Goal: Transaction & Acquisition: Download file/media

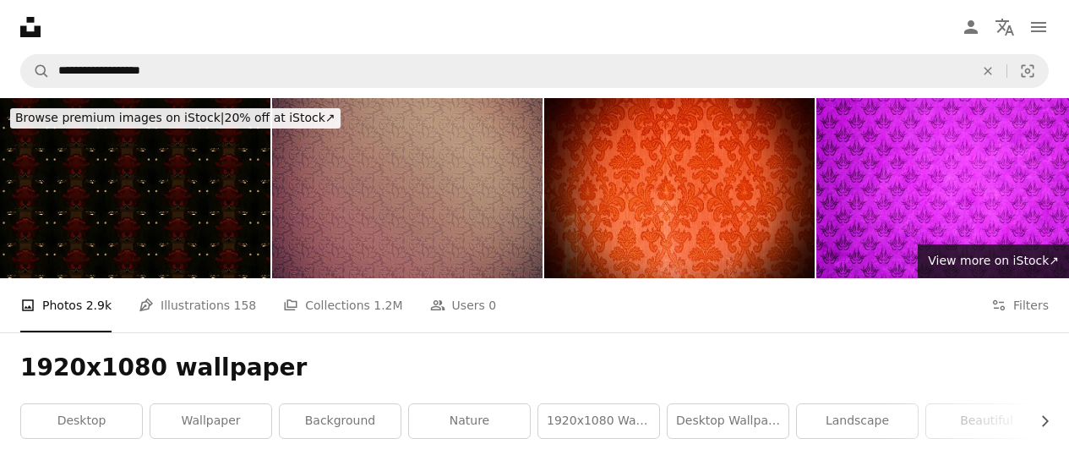
scroll to position [3689, 0]
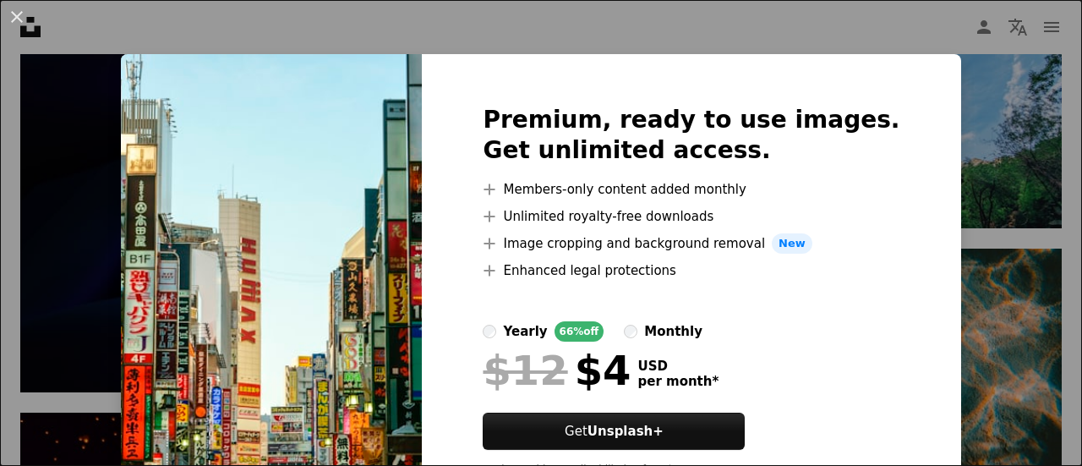
click at [934, 91] on div "An X shape Premium, ready to use images. Get unlimited access. A plus sign Memb…" at bounding box center [541, 233] width 1082 height 466
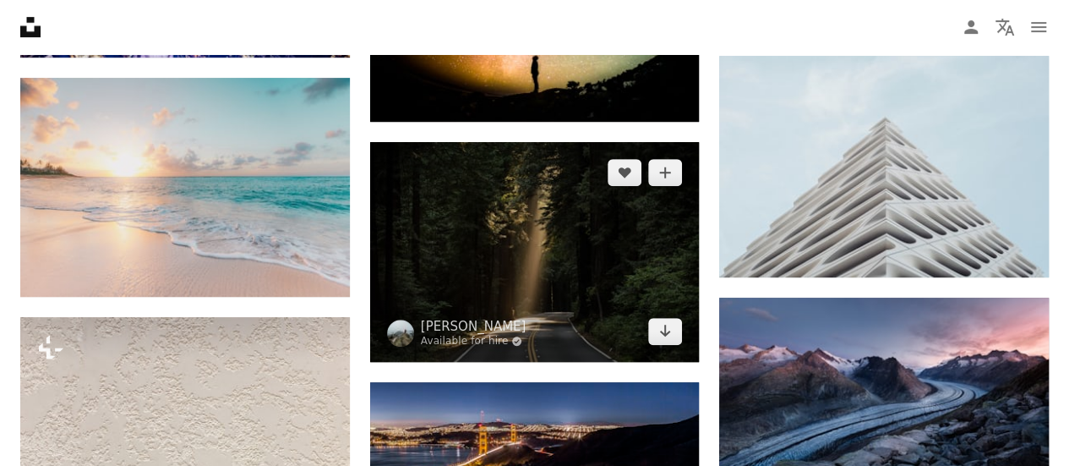
scroll to position [6853, 0]
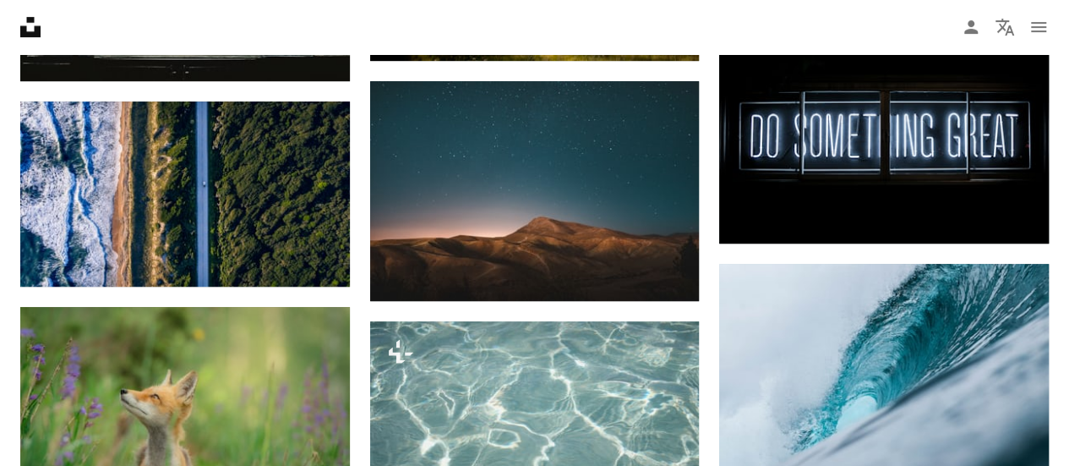
scroll to position [13194, 0]
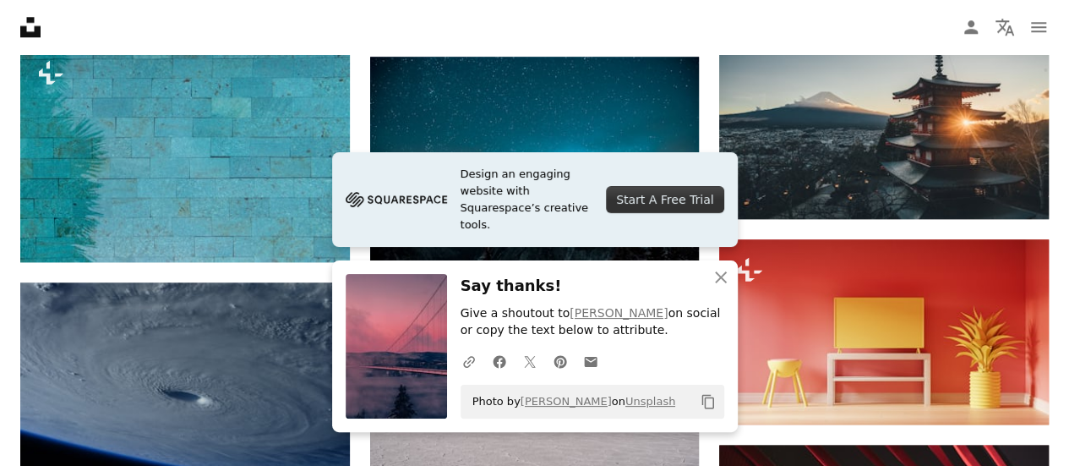
scroll to position [13756, 0]
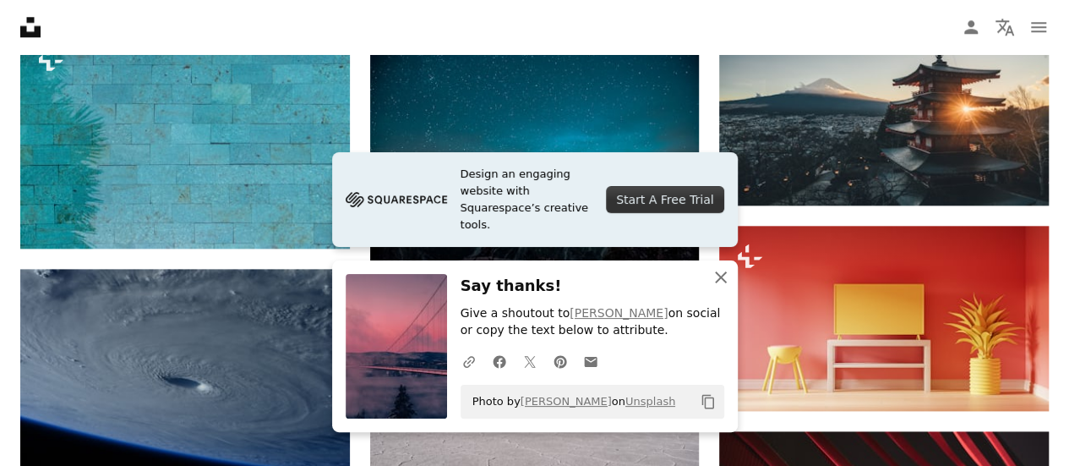
click at [730, 283] on icon "An X shape" at bounding box center [721, 277] width 20 height 20
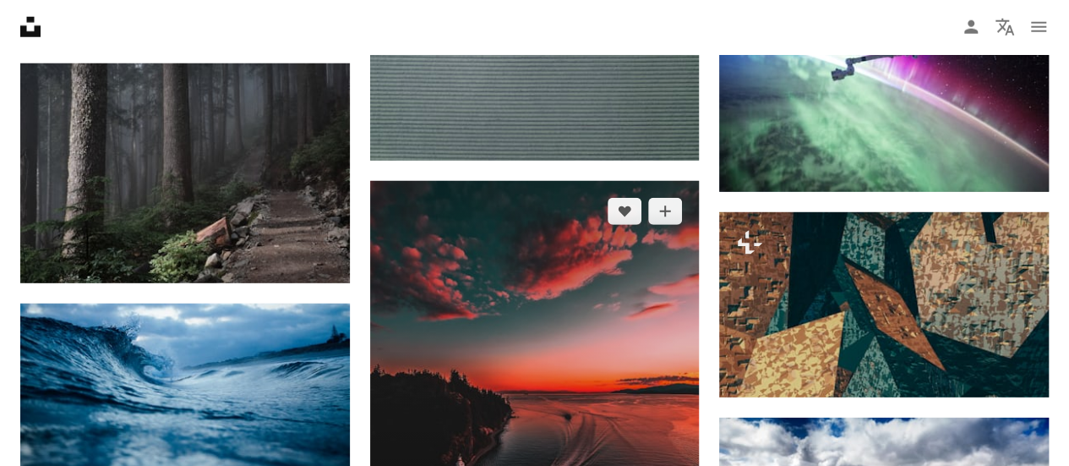
scroll to position [15161, 0]
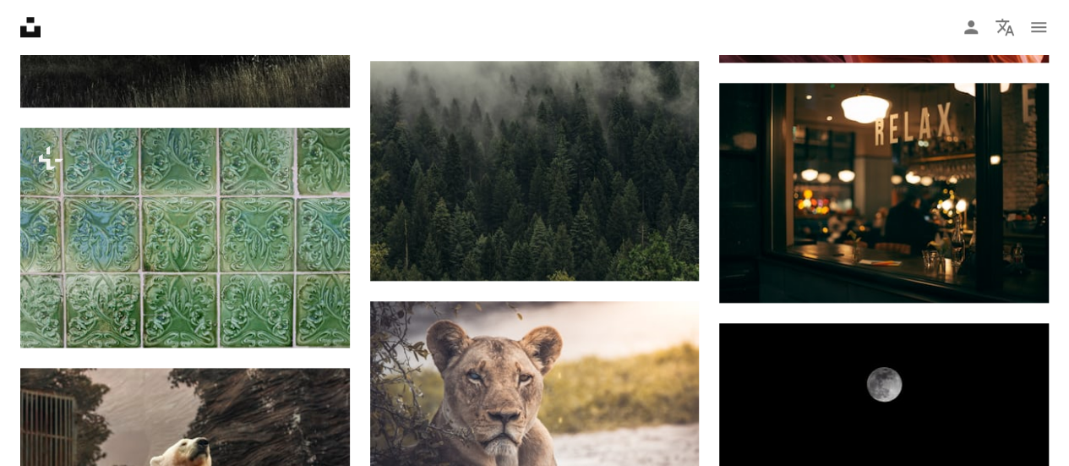
scroll to position [16988, 0]
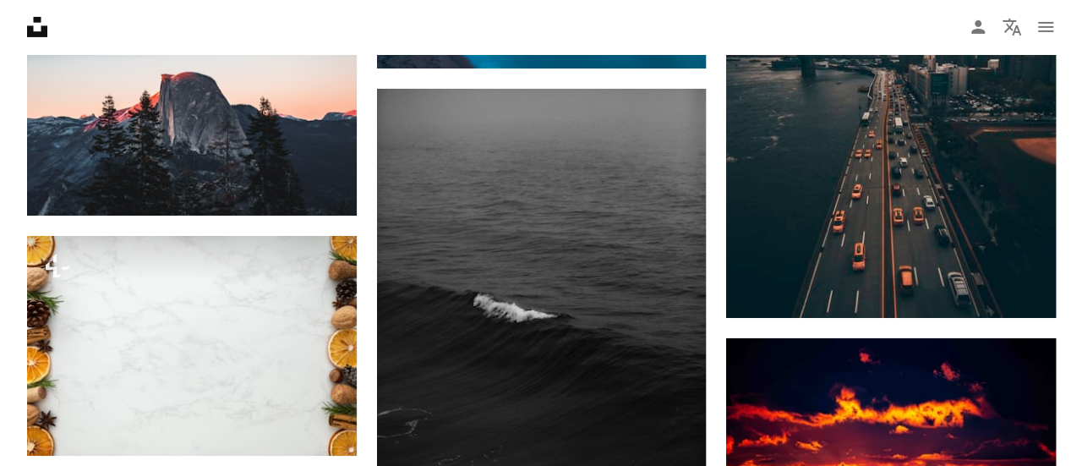
scroll to position [18958, 0]
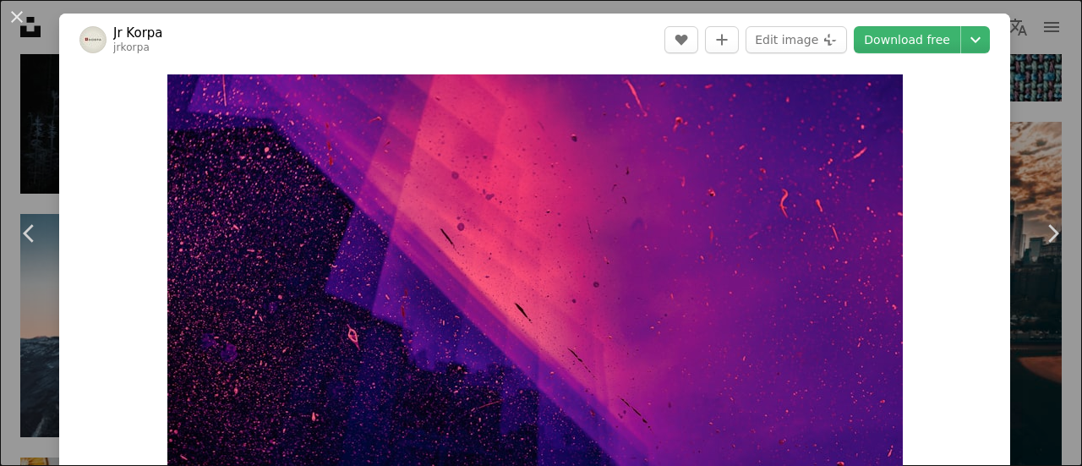
click at [21, 124] on div "An X shape Chevron left Chevron right Jr Korpa jrkorpa A heart A plus sign Edit…" at bounding box center [541, 233] width 1082 height 466
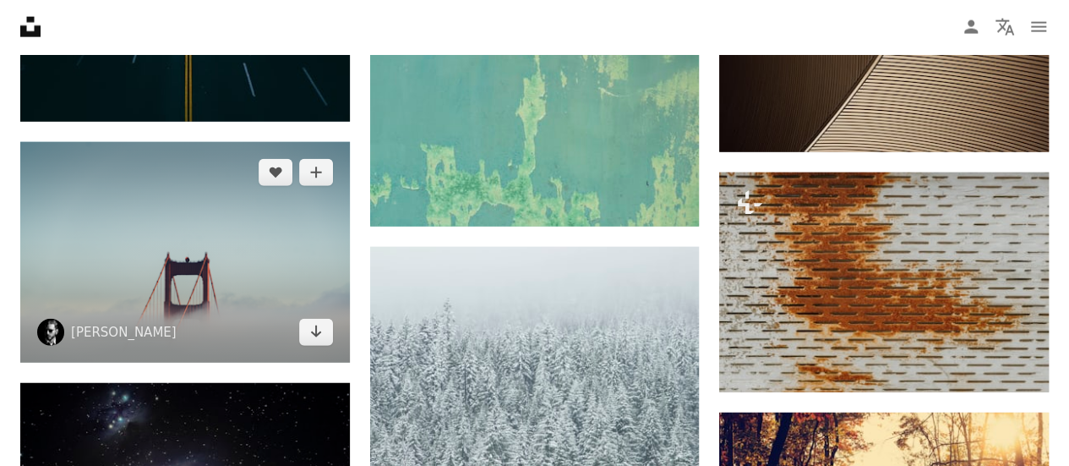
scroll to position [21268, 0]
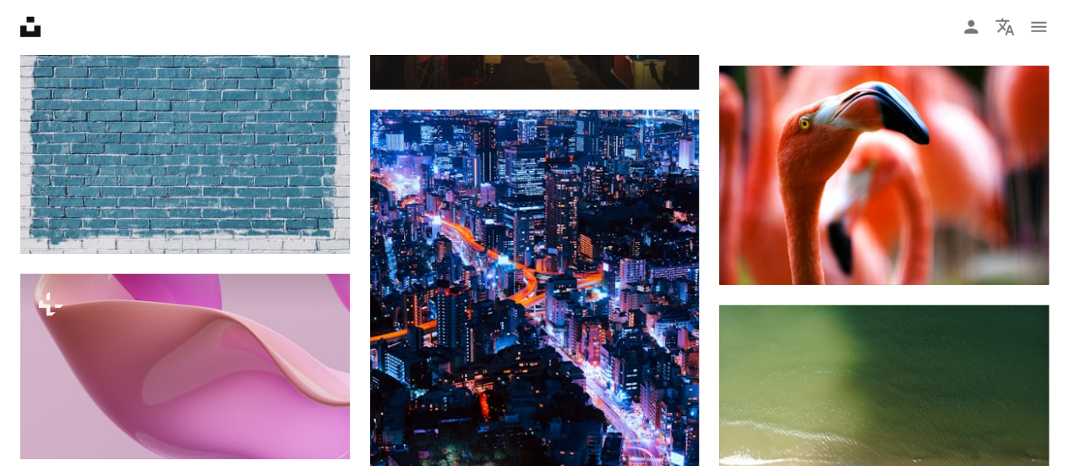
scroll to position [24765, 0]
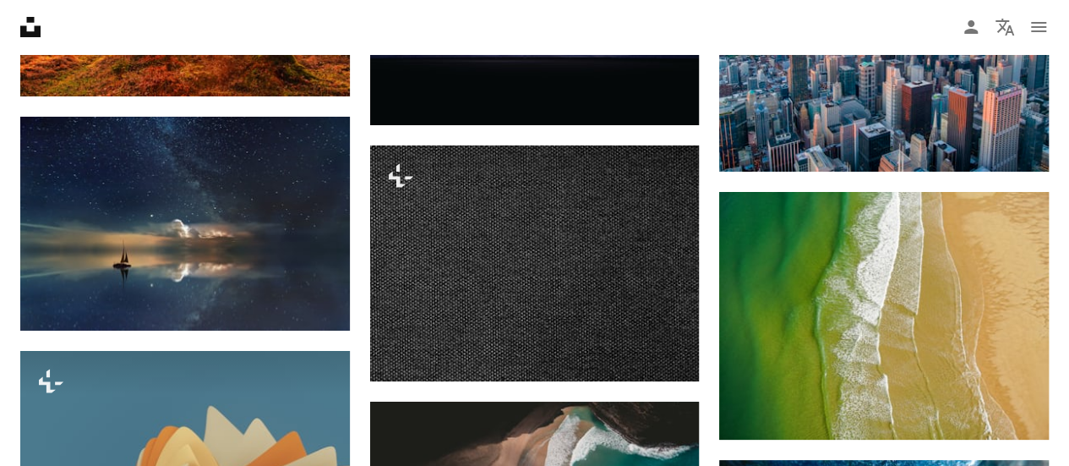
scroll to position [25646, 0]
